Goal: Answer question/provide support: Share knowledge or assist other users

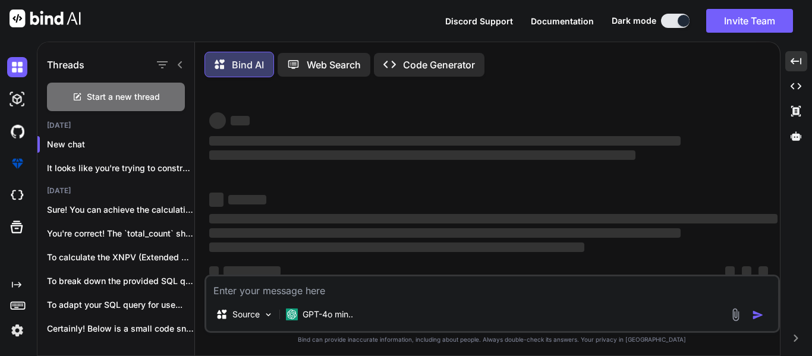
scroll to position [23, 0]
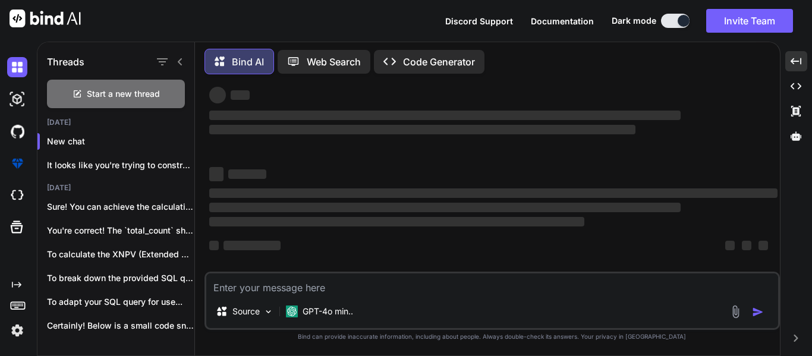
click at [346, 286] on textarea at bounding box center [492, 283] width 572 height 21
type textarea "I"
type textarea "x"
type textarea "I"
type textarea "x"
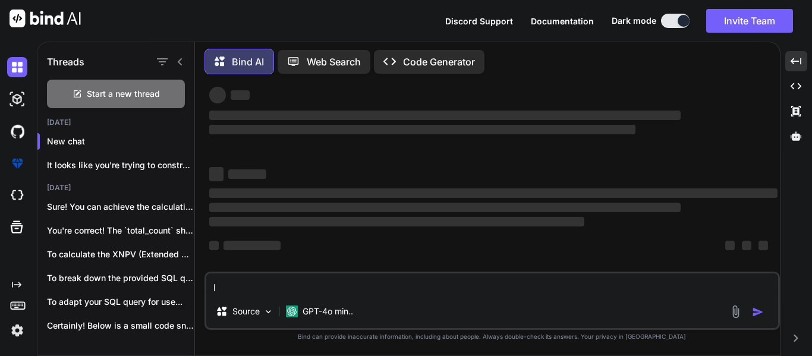
type textarea "I w"
type textarea "x"
type textarea "I wa"
type textarea "x"
type textarea "I wan"
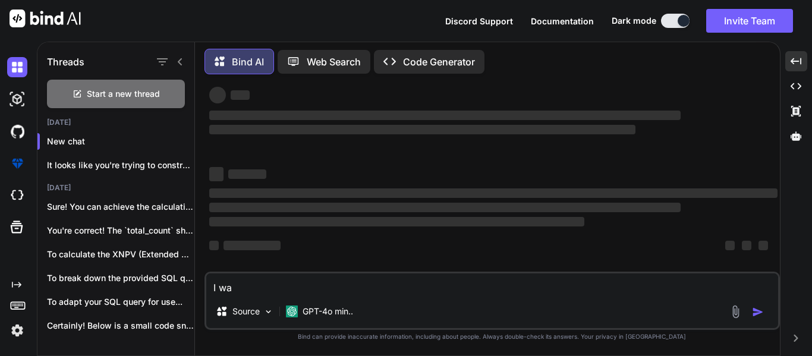
type textarea "x"
type textarea "I want"
type textarea "x"
type textarea "I want"
type textarea "x"
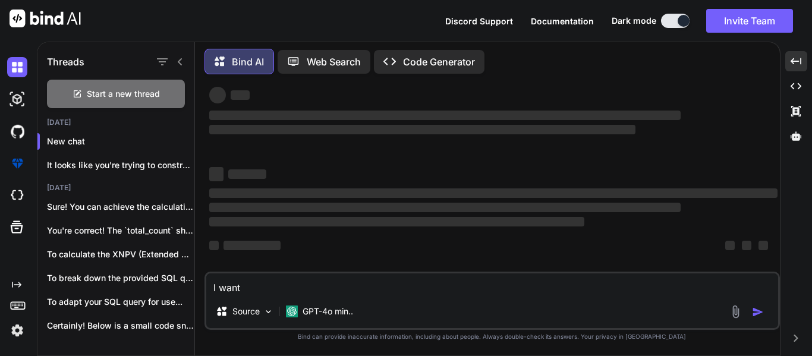
type textarea "I want t"
type textarea "x"
type textarea "I want to"
type textarea "x"
type textarea "I want tou"
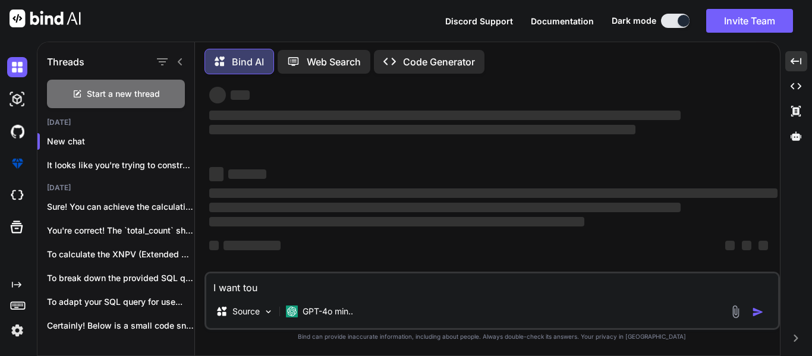
type textarea "x"
type textarea "I want tous"
type textarea "x"
type textarea "I want touse"
type textarea "x"
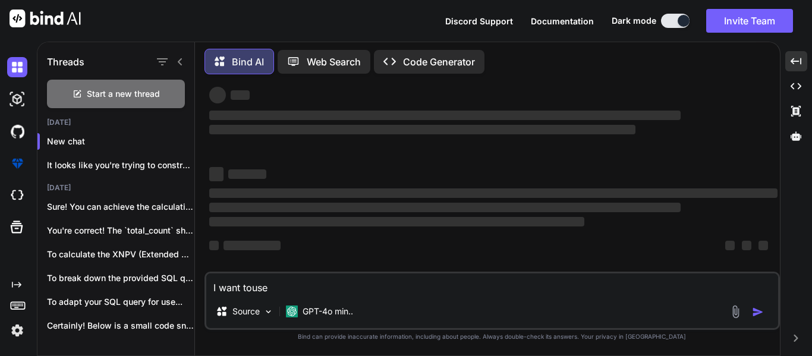
type textarea "I want tous"
type textarea "x"
type textarea "I want tou"
type textarea "x"
type textarea "I want to"
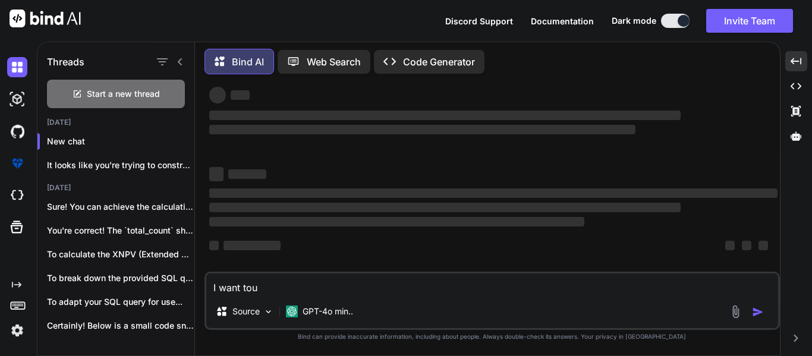
type textarea "x"
type textarea "I want to"
type textarea "x"
type textarea "I want to u"
type textarea "x"
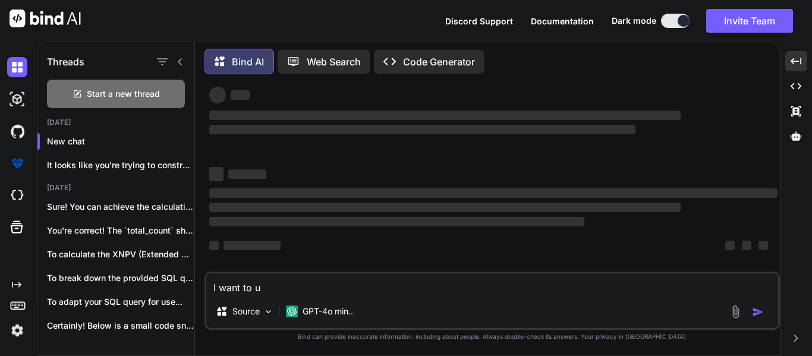
type textarea "I want to us"
type textarea "x"
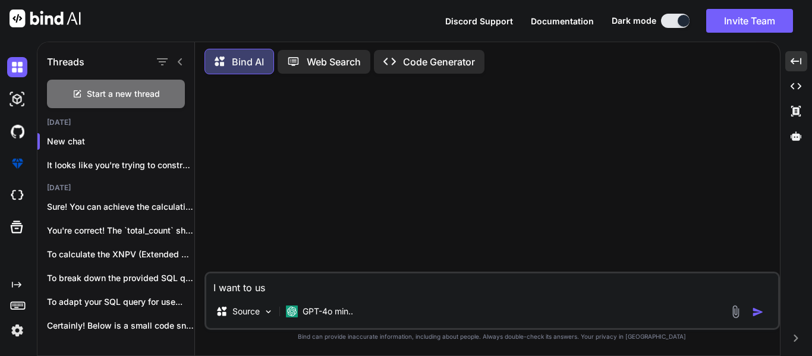
type textarea "I want to use"
type textarea "x"
type textarea "I want to use"
type textarea "x"
type textarea "I want to use t"
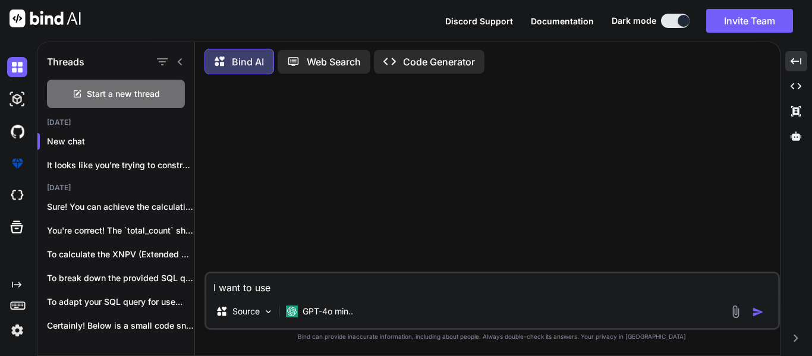
type textarea "x"
type textarea "I want to use th"
type textarea "x"
type textarea "I want to use ths"
type textarea "x"
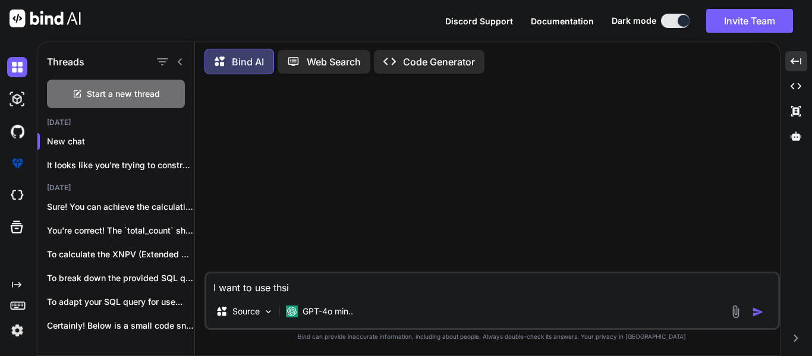
type textarea "I want to use thsi"
type textarea "x"
type textarea "I want to use thsi"
type textarea "x"
type textarea "I want to use ths"
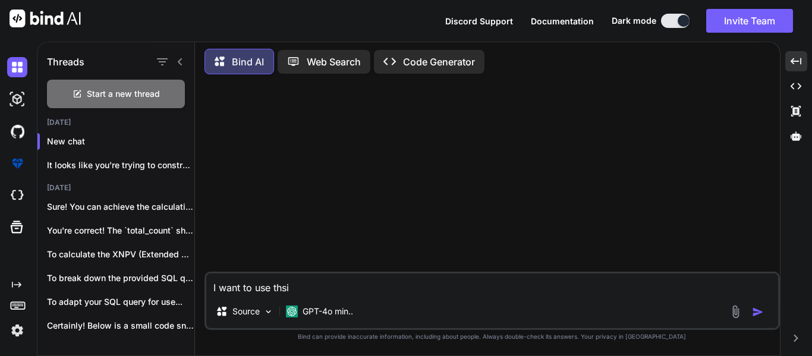
type textarea "x"
type textarea "I want to use th"
type textarea "x"
type textarea "I want to use the"
type textarea "x"
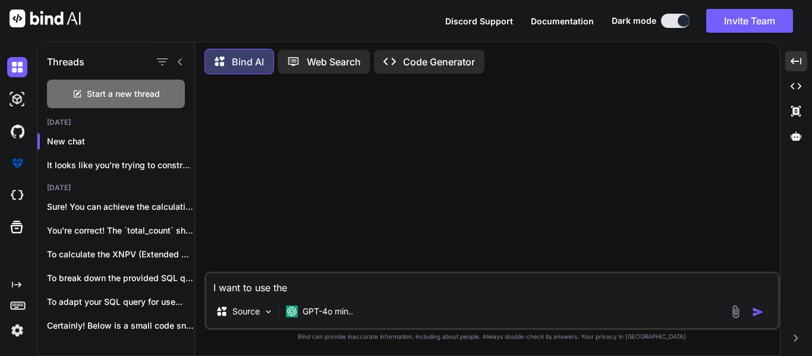
type textarea "I want to use thes"
type textarea "x"
type textarea "I want to use these"
type textarea "x"
type textarea "I want to use these"
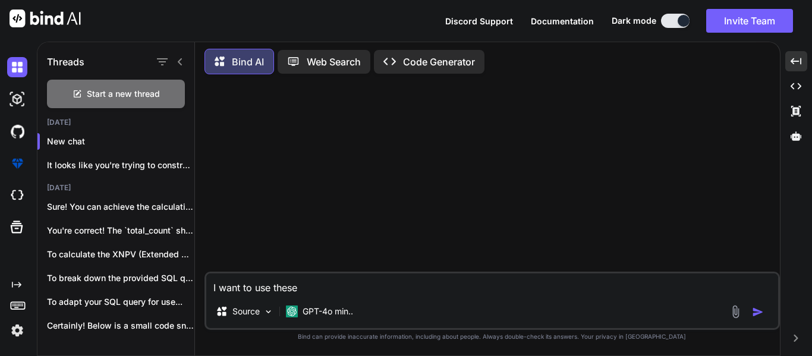
type textarea "x"
type textarea "I want to use these f"
type textarea "x"
type textarea "I want to use these fu"
type textarea "x"
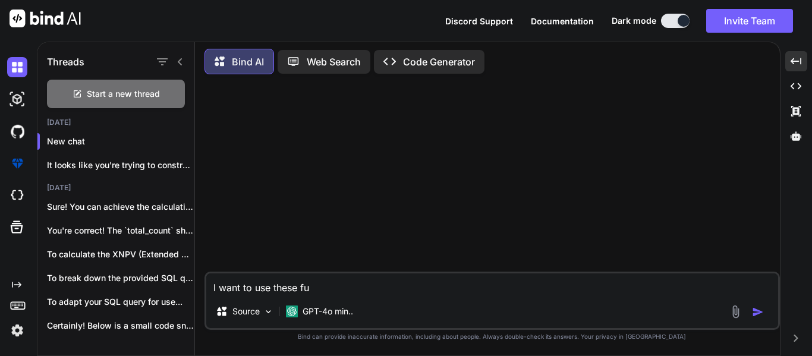
type textarea "I want to use these fun"
type textarea "x"
type textarea "I want to use these func"
type textarea "x"
type textarea "I want to use these funct"
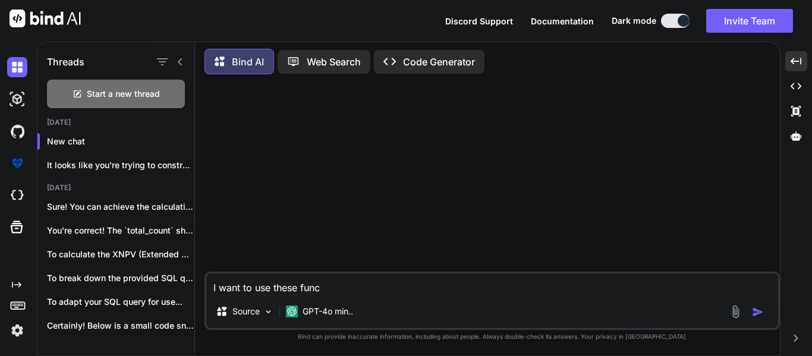
type textarea "x"
type textarea "I want to use these functi"
type textarea "x"
type textarea "I want to use these functio"
type textarea "x"
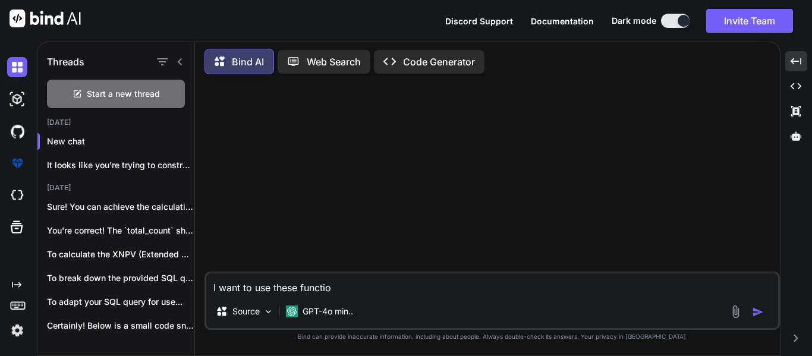
type textarea "I want to use these function"
type textarea "x"
type textarea "I want to use these function"
type textarea "x"
type textarea "I want to use these function"
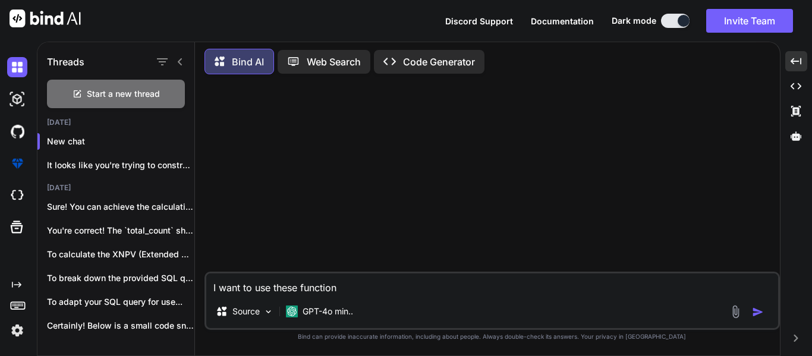
type textarea "x"
type textarea "I want to use these functions"
type textarea "x"
type textarea "I want to use these functions"
type textarea "x"
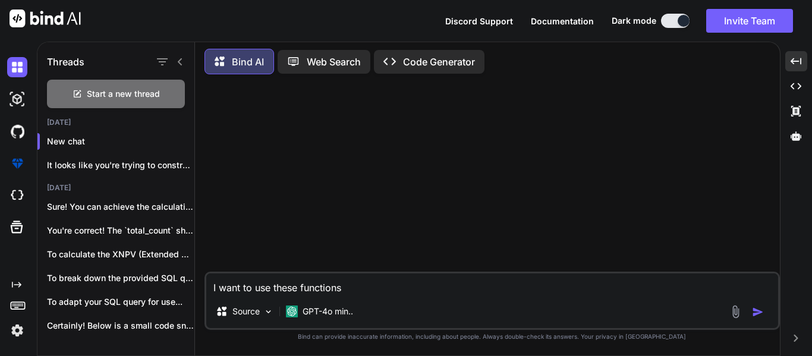
type textarea "I want to use these functions i"
type textarea "x"
type textarea "I want to use these functions in"
type textarea "x"
type textarea "I want to use these functions in"
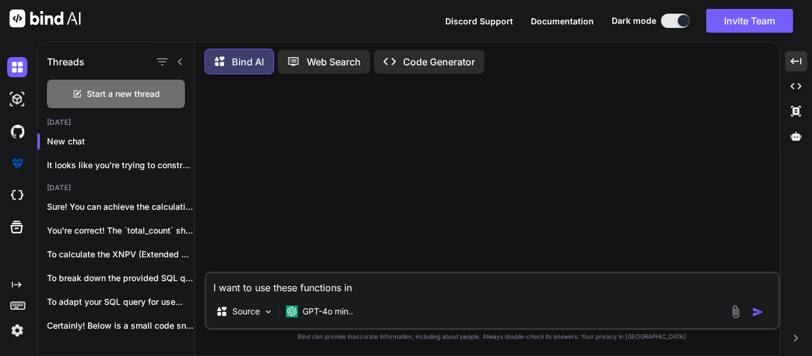
type textarea "x"
type textarea "I want to use these functions in m"
type textarea "x"
type textarea "I want to use these functions in my"
type textarea "x"
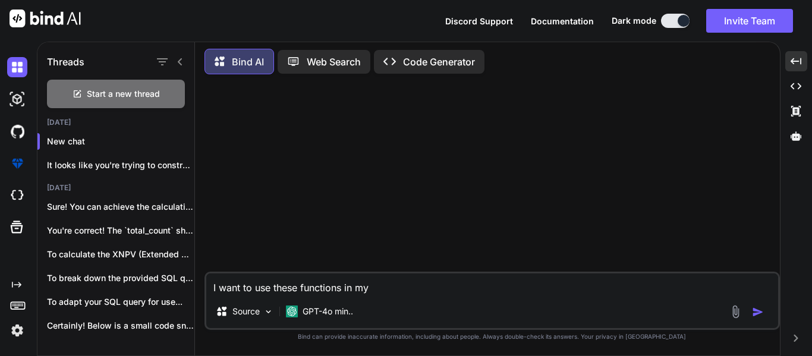
type textarea "I want to use these functions in my"
type textarea "x"
type textarea "I want to use these functions in my d"
type textarea "x"
type textarea "I want to use these functions in my df"
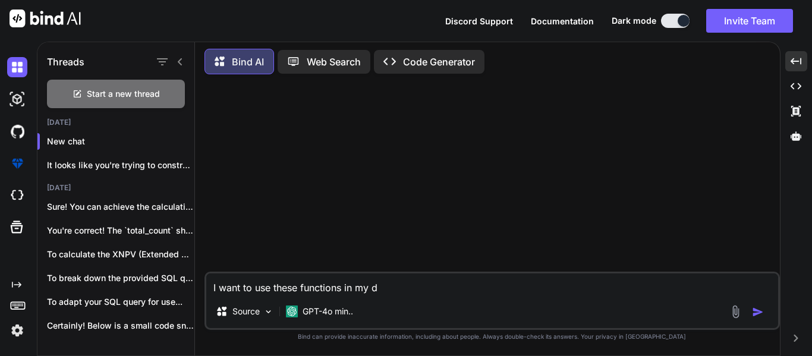
type textarea "x"
type textarea "I want to use these functions in my df"
type textarea "x"
type textarea "I want to use these functions in my df i"
type textarea "x"
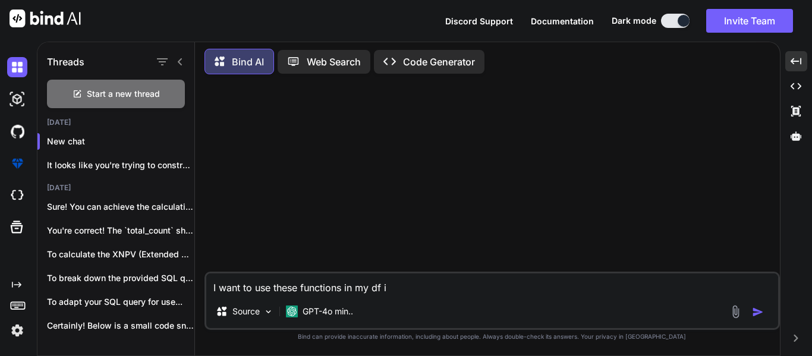
type textarea "I want to use these functions in my df in"
type textarea "x"
type textarea "I want to use these functions in my df in"
type textarea "x"
type textarea "I want to use these functions in my df in p"
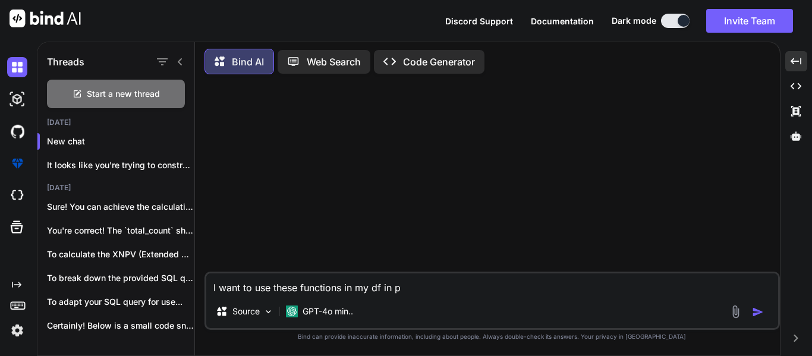
type textarea "x"
type textarea "I want to use these functions in my df in po"
type textarea "x"
type textarea "I want to use these functions in my df in pol"
type textarea "x"
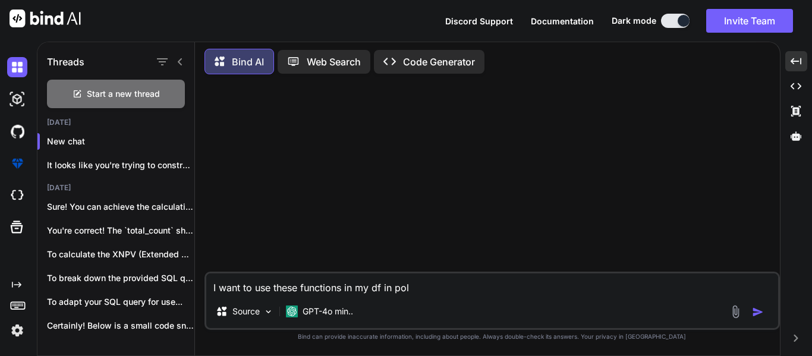
type textarea "I want to use these functions in my df in [GEOGRAPHIC_DATA]"
type textarea "x"
type textarea "I want to use these functions in my df in polar"
type textarea "x"
type textarea "I want to use these functions in my df in polars"
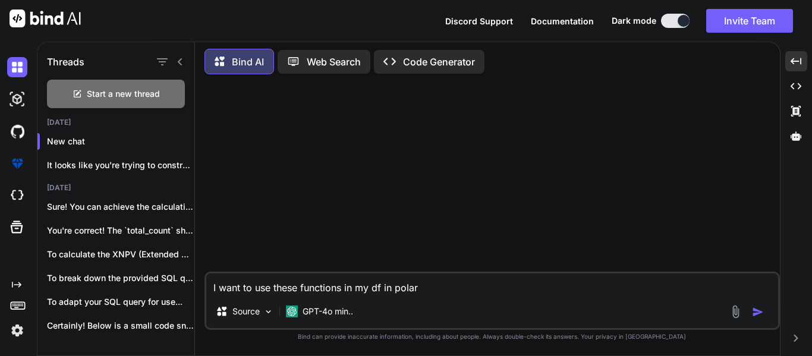
type textarea "x"
type textarea "I want to use these functions in my df in polars,"
type textarea "x"
type textarea "I want to use these functions in my df in polars,"
type textarea "x"
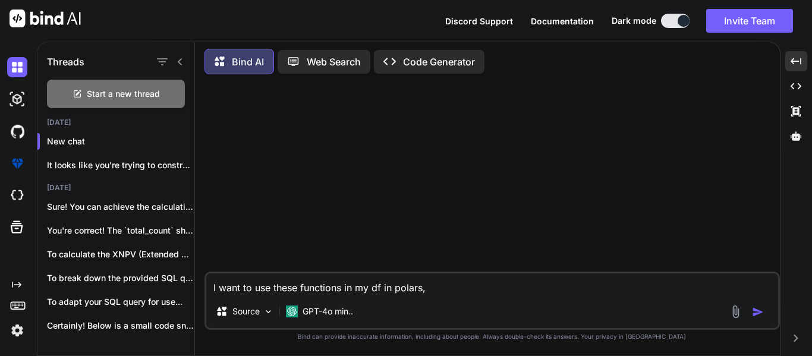
type textarea "I want to use these functions in my df in polars, h"
type textarea "x"
type textarea "I want to use these functions in my df in polars, ha"
type textarea "x"
type textarea "I want to use these functions in my df in polars, hav"
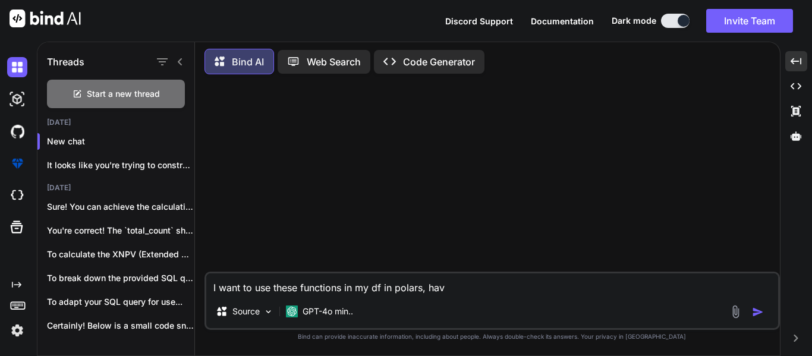
type textarea "x"
type textarea "I want to use these functions in my df in polars, havi"
type textarea "x"
type textarea "I want to use these functions in my df in polars, havin"
type textarea "x"
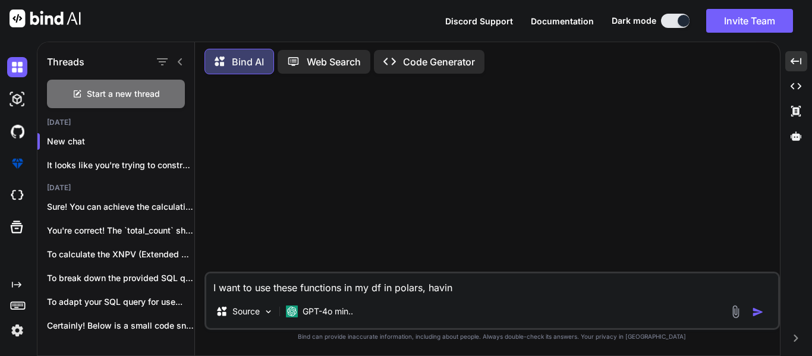
type textarea "I want to use these functions in my df in polars, having"
type textarea "x"
type textarea "I want to use these functions in my df in polars, having"
type textarea "x"
type textarea "I want to use these functions in my df in polars, having c"
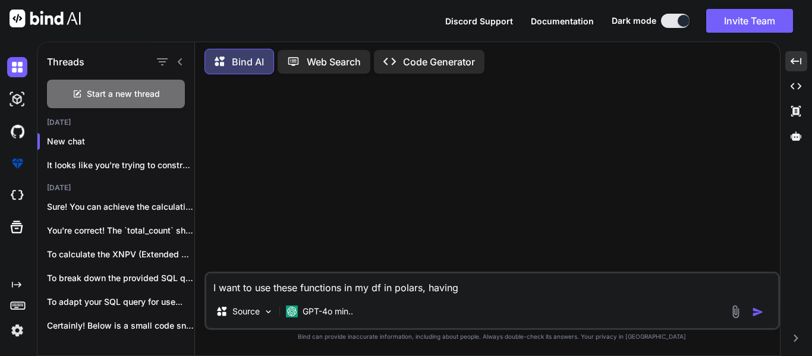
type textarea "x"
type textarea "I want to use these functions in my df in polars, having co"
type textarea "x"
type textarea "I want to use these functions in my df in polars, having col"
type textarea "x"
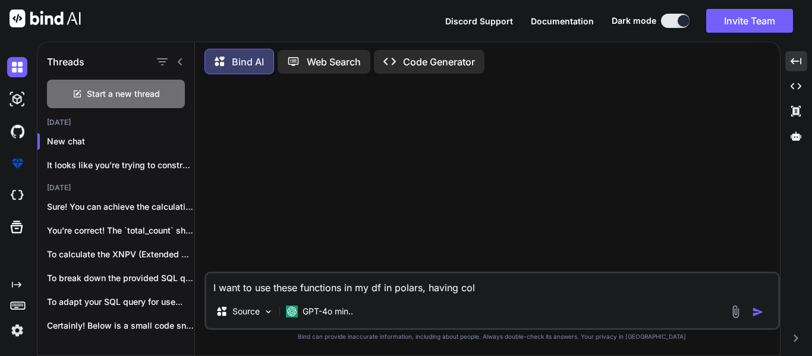
type textarea "I want to use these functions in my df in polars, having colu"
type textarea "x"
type textarea "I want to use these functions in my df in polars, having colum"
type textarea "x"
type textarea "I want to use these functions in my df in polars, having column"
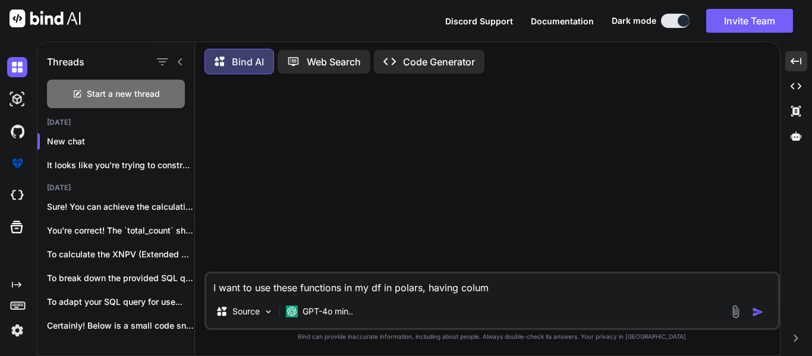
type textarea "x"
type textarea "I want to use these functions in my df in polars, having columns"
type textarea "x"
type textarea "I want to use these functions in my df in polars, having columns"
type textarea "x"
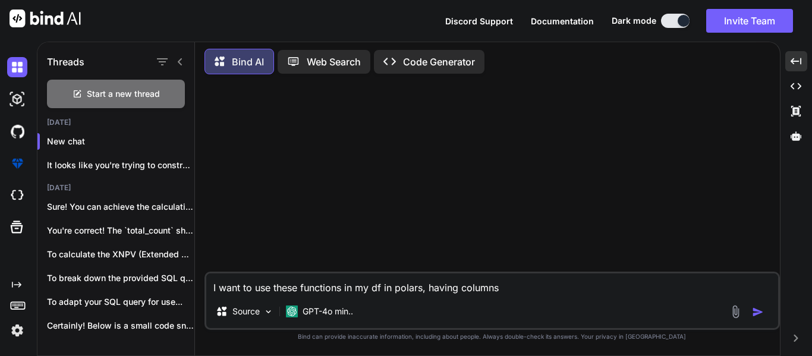
type textarea "I want to use these functions in my df in polars, having columns a"
type textarea "x"
type textarea "I want to use these functions in my df in polars, having columns as"
type textarea "x"
type textarea "I want to use these functions in my df in polars, having columns as"
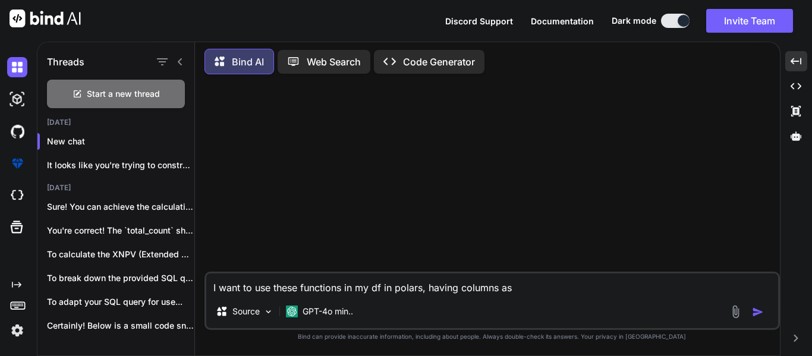
type textarea "x"
type textarea "I want to use these functions in my df in polars, having columns as P"
type textarea "x"
type textarea "I want to use these functions in my df in polars, having columns as Pr"
type textarea "x"
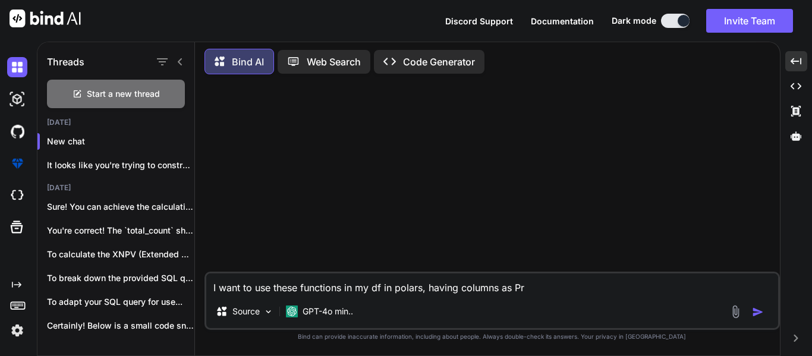
type textarea "I want to use these functions in my df in polars, having columns as Pro"
type textarea "x"
type textarea "I want to use these functions in my df in polars, having columns as Proj"
type textarea "x"
type textarea "I want to use these functions in my df in polars, having columns as Proje"
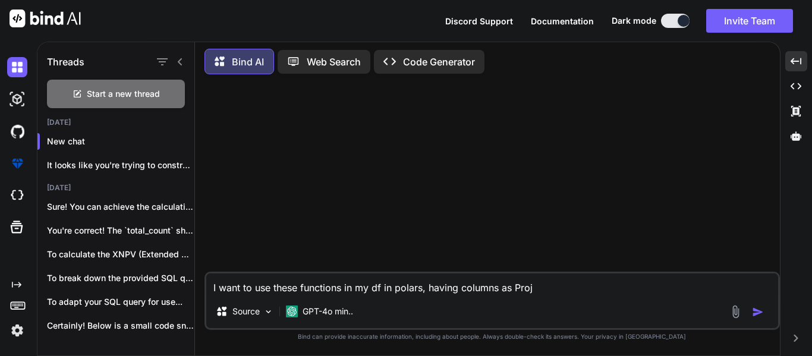
type textarea "x"
type textarea "I want to use these functions in my df in polars, having columns as Projec"
type textarea "x"
type textarea "I want to use these functions in my df in polars, having columns as Project"
type textarea "x"
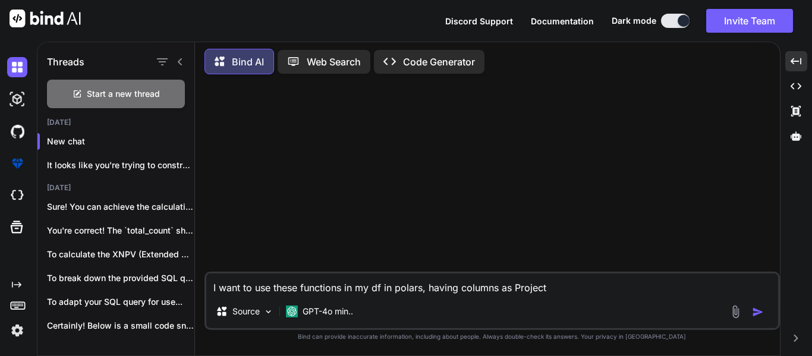
type textarea "I want to use these functions in my df in polars, having columns as Projecte"
type textarea "x"
type textarea "I want to use these functions in my df in polars, having columns as Projected"
type textarea "x"
type textarea "I want to use these functions in my df in polars, having columns as Projected_"
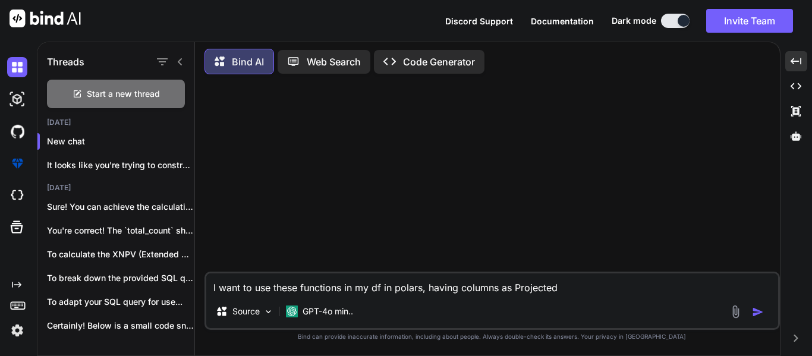
type textarea "x"
type textarea "I want to use these functions in my df in polars, having columns as Projected_n"
type textarea "x"
type textarea "I want to use these functions in my df in polars, having columns as Projected_ne"
type textarea "x"
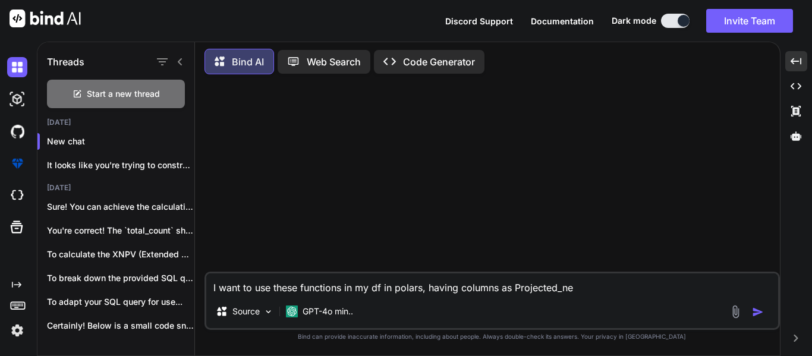
type textarea "I want to use these functions in my df in polars, having columns as Projected_n…"
type textarea "x"
type textarea "I want to use these functions in my df in polars, having columns as Projected_ne"
type textarea "x"
type textarea "I want to use these functions in my df in polars, having columns as Projected_n…"
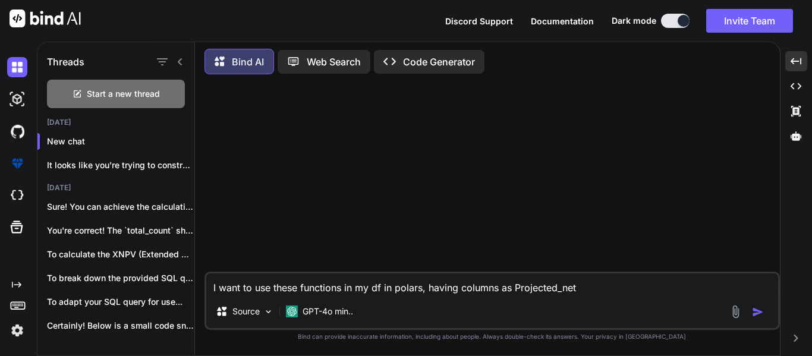
type textarea "x"
type textarea "I want to use these functions in my df in polars, having columns as Projected_n…"
type textarea "x"
type textarea "I want to use these functions in my df in polars, having columns as Projected_n…"
type textarea "x"
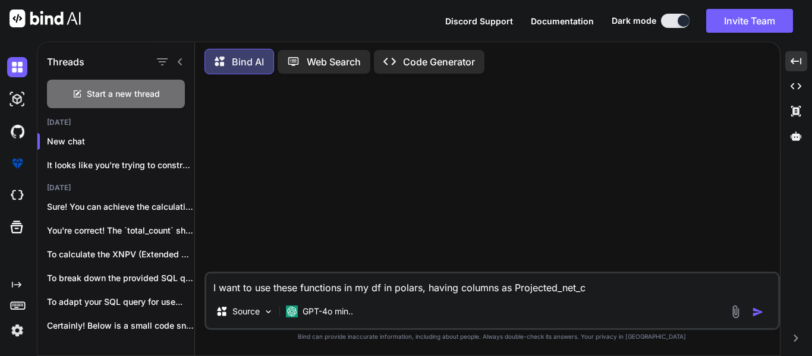
type textarea "I want to use these functions in my df in polars, having columns as Projected_n…"
type textarea "x"
type textarea "I want to use these functions in my df in polars, having columns as Projected_n…"
type textarea "x"
click at [759, 286] on textarea "I want to use these functions in my df in polars, having columns as Projected_n…" at bounding box center [492, 283] width 572 height 21
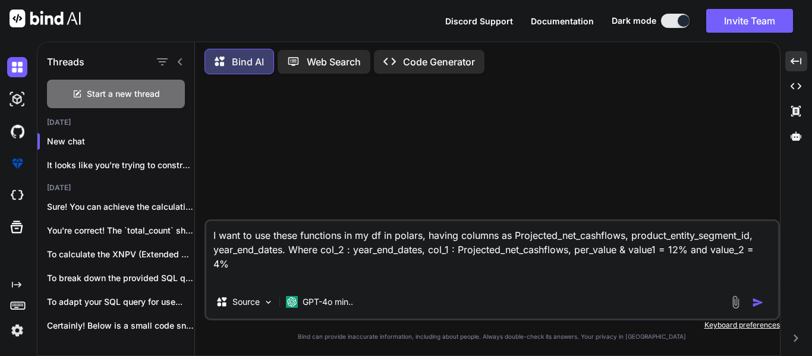
scroll to position [13, 0]
paste textarea "def xpnv(per_value,col_1,col_2,df): df = df.with_column([pl.col(col_2).cast([DO…"
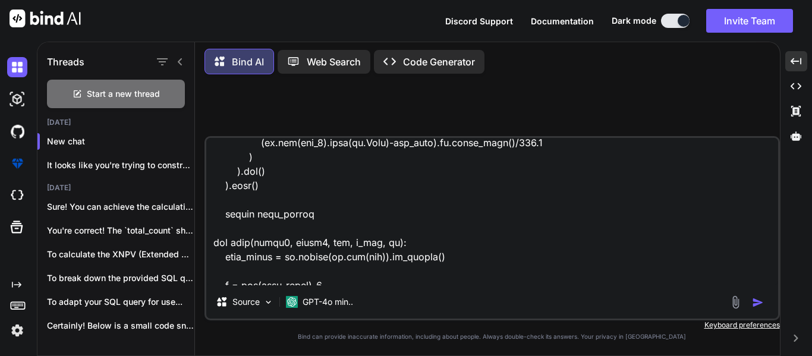
scroll to position [178, 0]
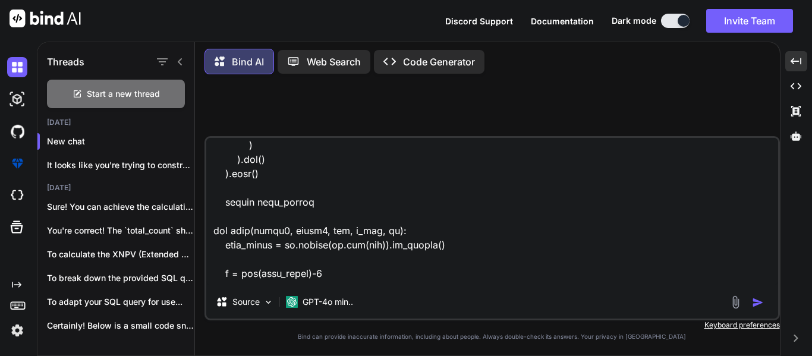
click at [349, 247] on textarea at bounding box center [492, 211] width 572 height 147
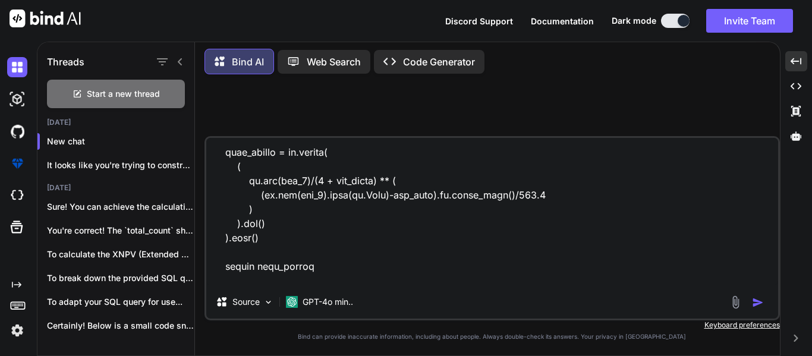
scroll to position [0, 0]
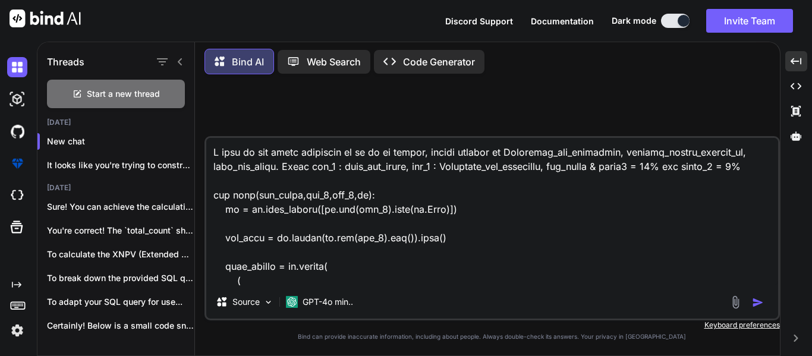
click at [319, 177] on textarea at bounding box center [492, 211] width 572 height 147
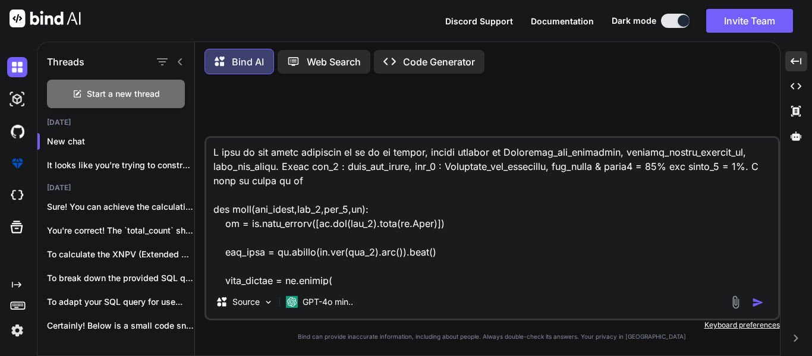
click at [655, 145] on textarea at bounding box center [492, 211] width 572 height 147
click at [654, 150] on textarea at bounding box center [492, 211] width 572 height 147
click at [543, 186] on textarea at bounding box center [492, 211] width 572 height 147
paste textarea "product_entity_segment_id"
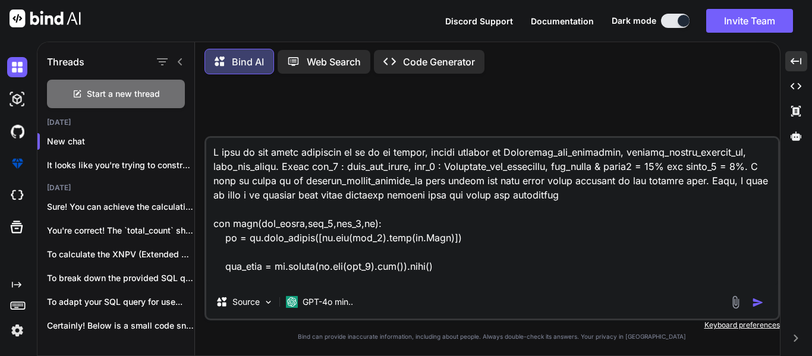
paste textarea "product_entity_segment_id"
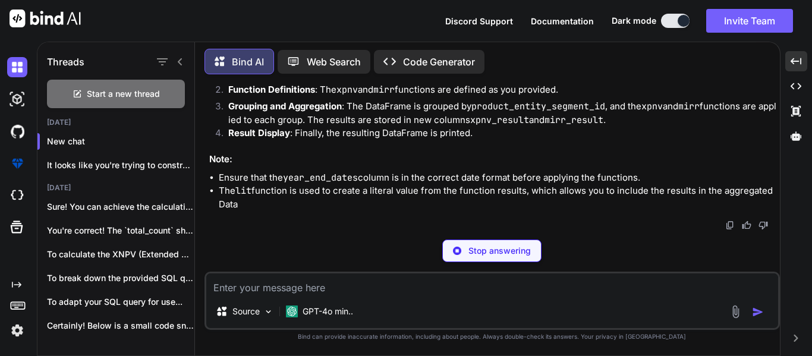
scroll to position [1275, 0]
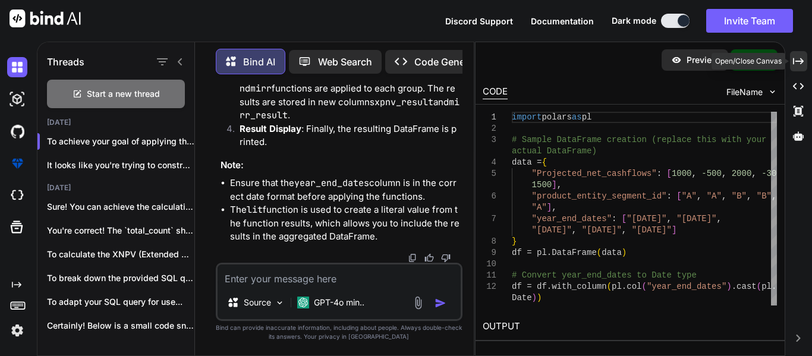
click at [805, 58] on div "Created with Pixso." at bounding box center [798, 61] width 17 height 20
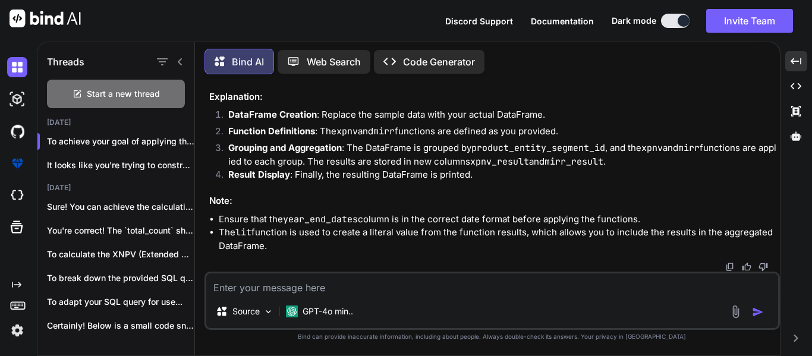
scroll to position [764, 0]
drag, startPoint x: 234, startPoint y: 224, endPoint x: 213, endPoint y: 182, distance: 47.0
copy code "# Parameters per_value = 0.12 value1 = 0.12 value2 = 0.04 # Group by product_en…"
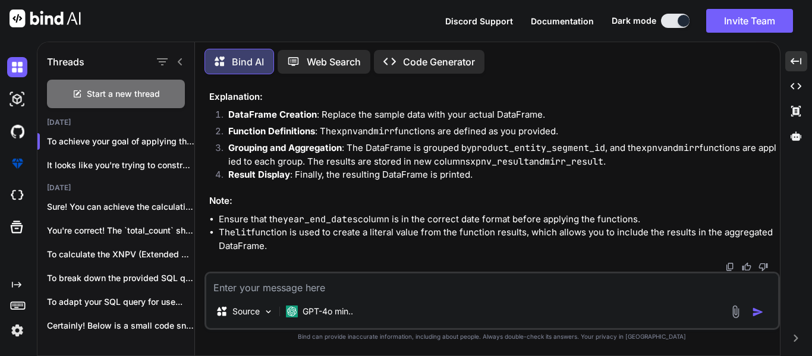
drag, startPoint x: 244, startPoint y: 208, endPoint x: 233, endPoint y: 218, distance: 15.2
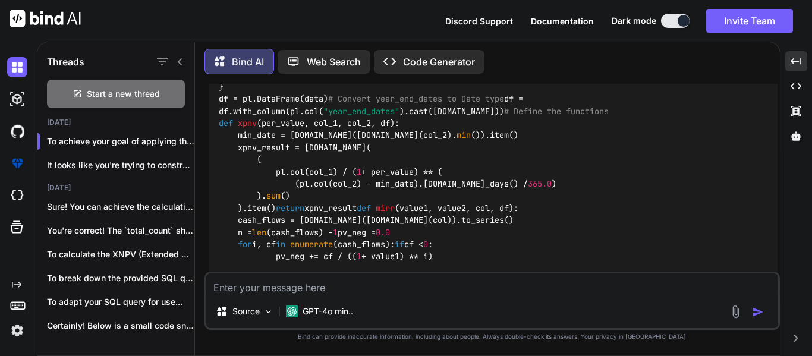
scroll to position [347, 0]
